Goal: Information Seeking & Learning: Learn about a topic

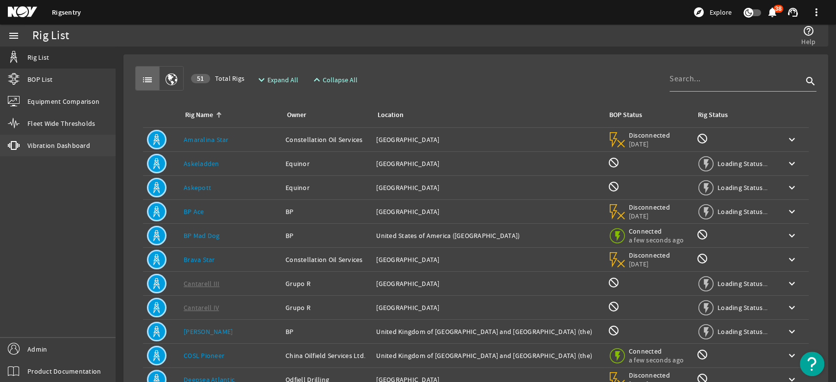
click at [51, 142] on span "Vibration Dashboard" at bounding box center [58, 145] width 63 height 10
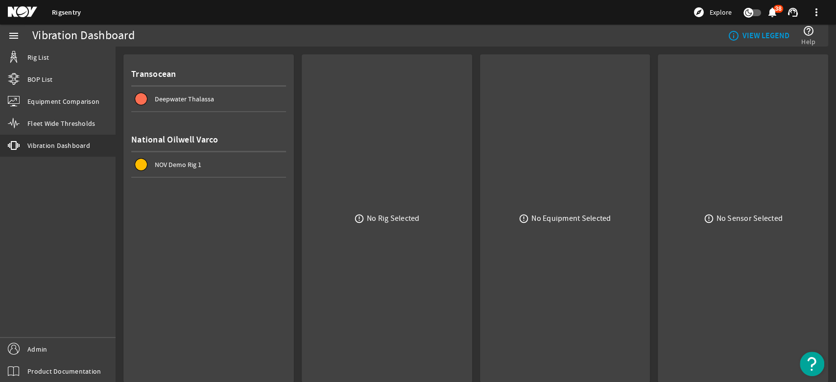
click at [180, 100] on span "Deepwater Thalassa" at bounding box center [184, 98] width 59 height 9
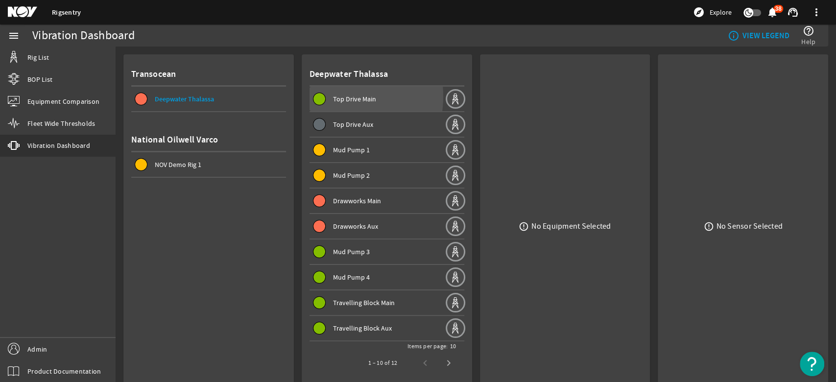
click at [328, 96] on span "Top Drive Main" at bounding box center [378, 99] width 131 height 12
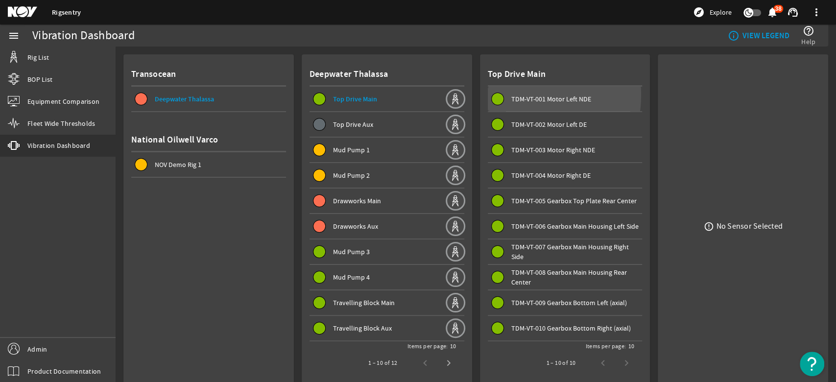
click at [511, 95] on span "TDM-VT-001 Motor Left NDE" at bounding box center [551, 98] width 80 height 9
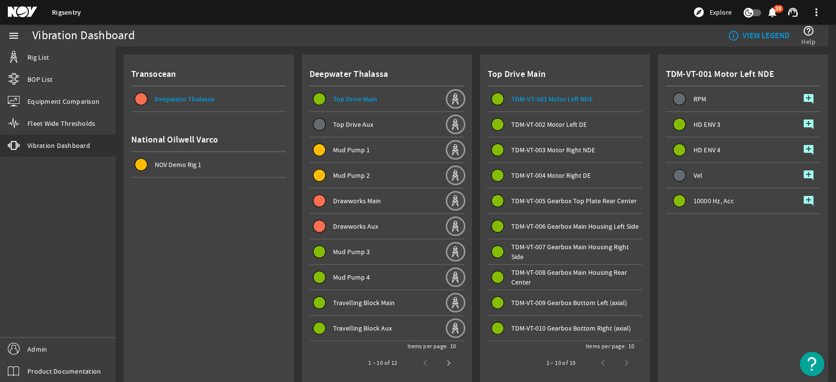
click at [339, 252] on span "Mud Pump 3" at bounding box center [351, 251] width 37 height 9
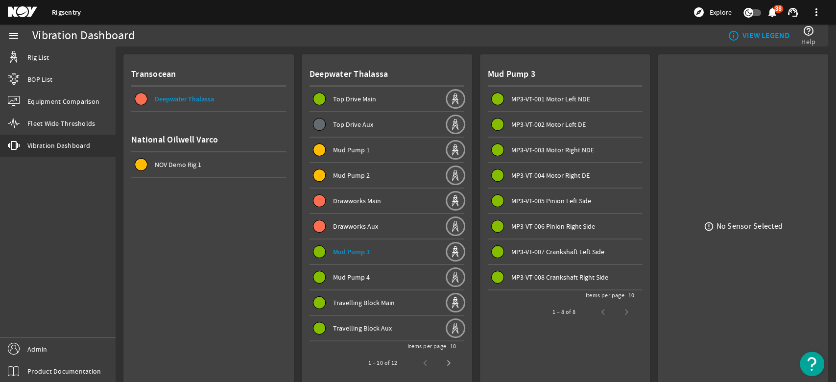
click at [354, 303] on span "Travelling Block Main" at bounding box center [364, 302] width 62 height 9
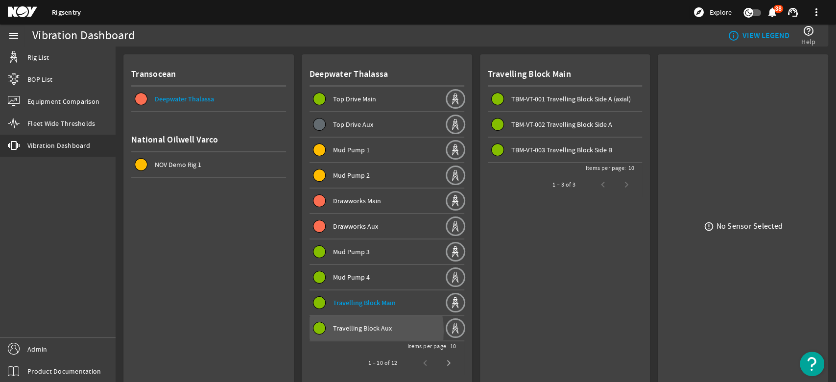
click at [352, 330] on span "Travelling Block Aux" at bounding box center [362, 328] width 59 height 9
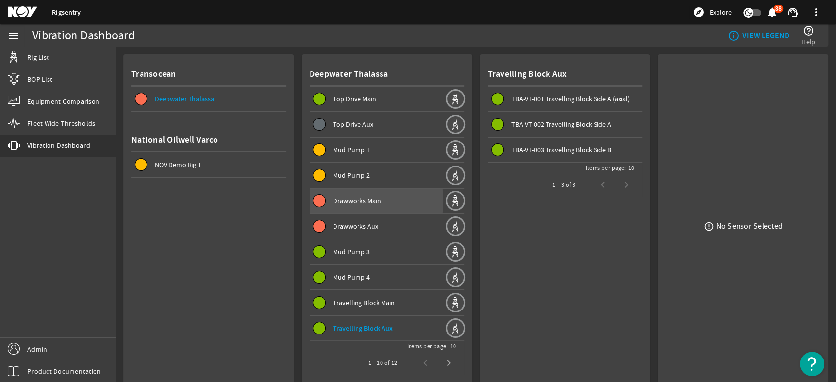
click at [327, 200] on span "Drawworks Main" at bounding box center [378, 201] width 131 height 12
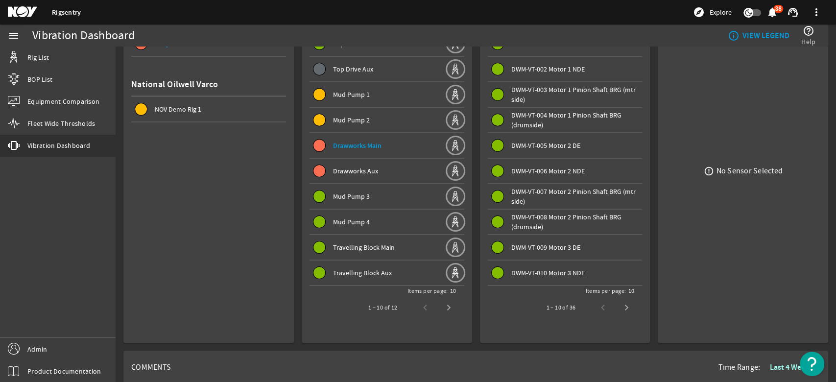
scroll to position [54, 0]
click at [618, 305] on span "Next page" at bounding box center [625, 308] width 23 height 23
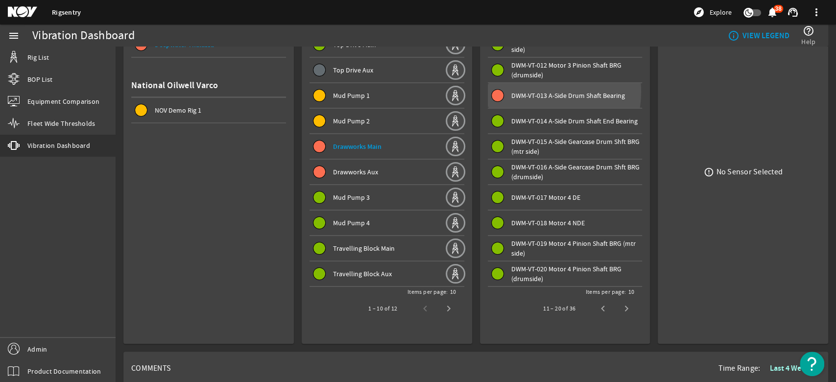
click at [532, 92] on span "DWM-VT-013 A-Side Drum Shaft Bearing" at bounding box center [568, 95] width 114 height 9
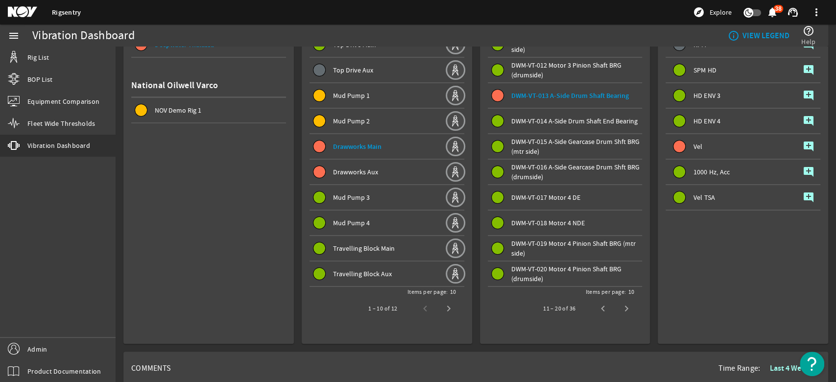
click at [692, 152] on div "Vel" at bounding box center [730, 146] width 131 height 24
click at [693, 143] on span "Vel" at bounding box center [697, 146] width 9 height 7
click at [602, 97] on span "DWM-VT-013 A-Side Drum Shaft Bearing" at bounding box center [569, 95] width 117 height 9
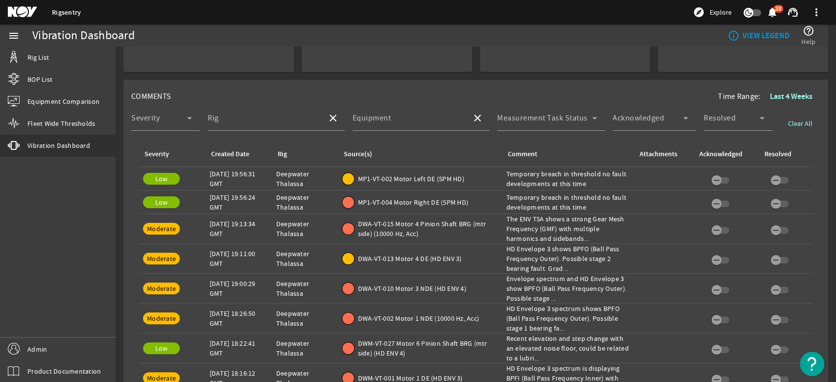
scroll to position [0, 0]
